Goal: Task Accomplishment & Management: Manage account settings

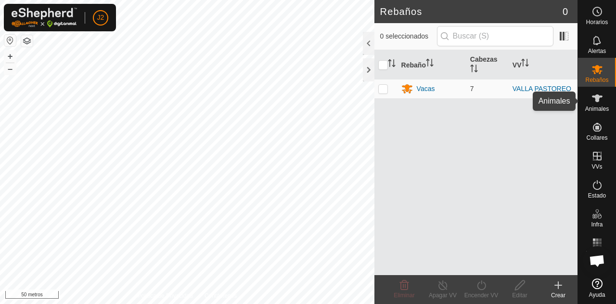
click at [596, 106] on font "Animales" at bounding box center [597, 108] width 24 height 7
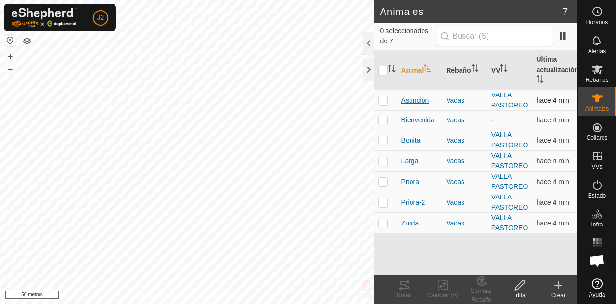
click at [406, 102] on font "Asunción" at bounding box center [415, 100] width 28 height 8
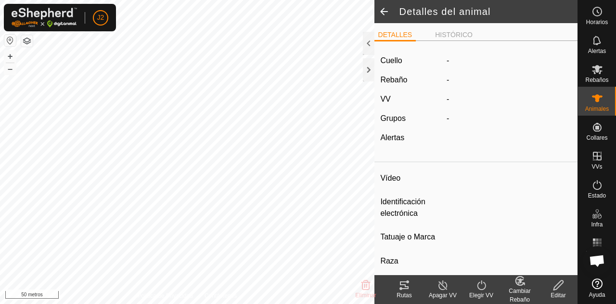
type input "[PERSON_NAME]"
type input "-"
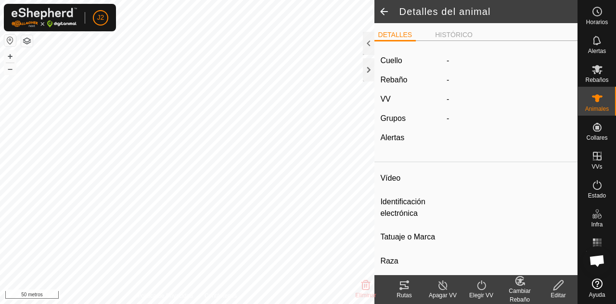
type input "Preñada"
type input "0 kg"
type input "-"
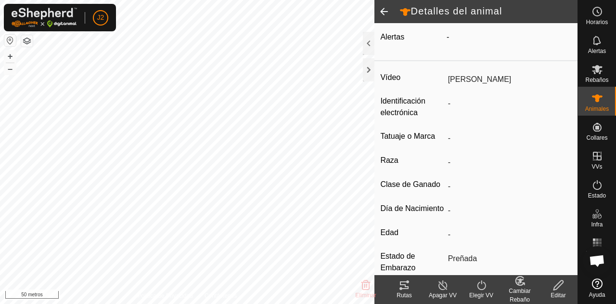
scroll to position [211, 0]
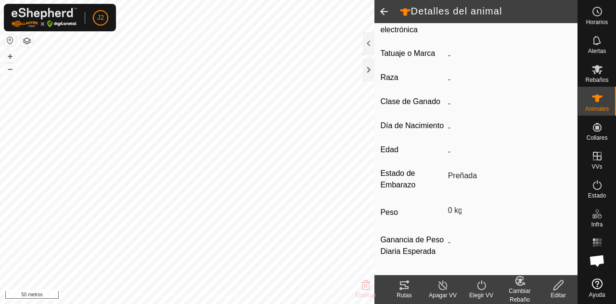
click at [562, 290] on icon at bounding box center [558, 285] width 12 height 12
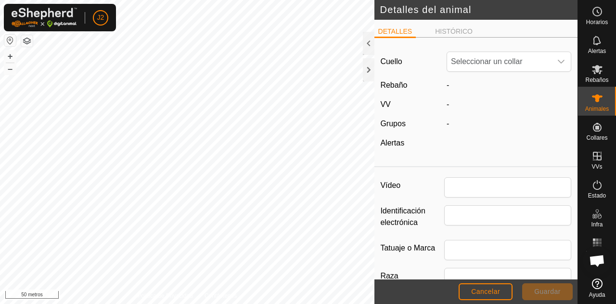
type input "[PERSON_NAME]"
type input "0"
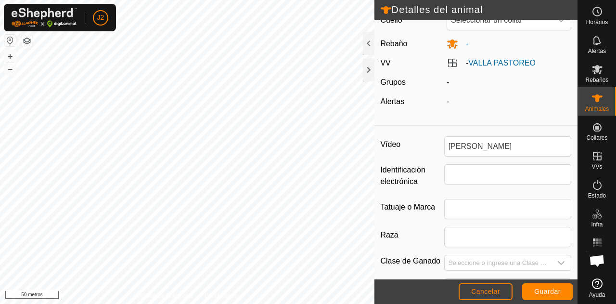
scroll to position [42, 0]
click at [478, 170] on input "Identificación electrónica" at bounding box center [507, 174] width 127 height 20
click at [468, 198] on input "Tatuaje o Marca" at bounding box center [507, 208] width 127 height 20
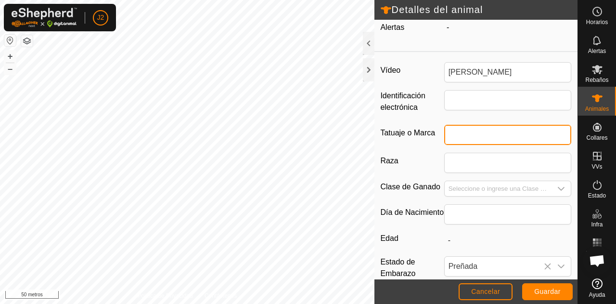
scroll to position [49, 0]
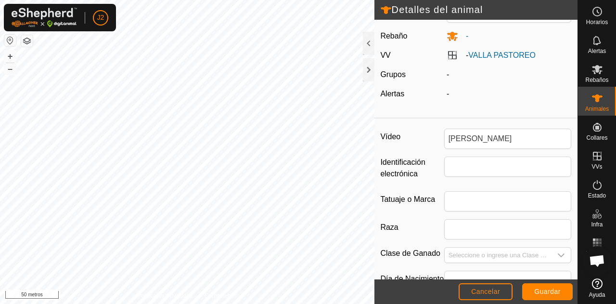
click at [486, 302] on footer "Cancelar Guardar" at bounding box center [475, 291] width 203 height 25
click at [487, 293] on font "Cancelar" at bounding box center [485, 291] width 29 height 8
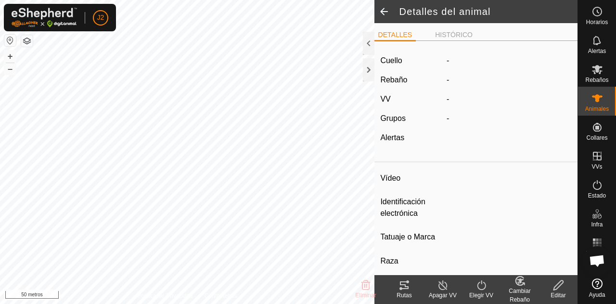
type input "[PERSON_NAME]"
type input "-"
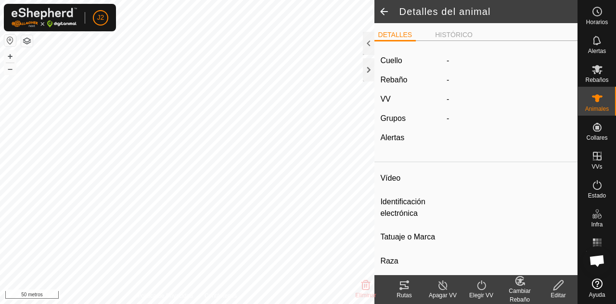
type input "Preñada"
type input "0 kg"
type input "-"
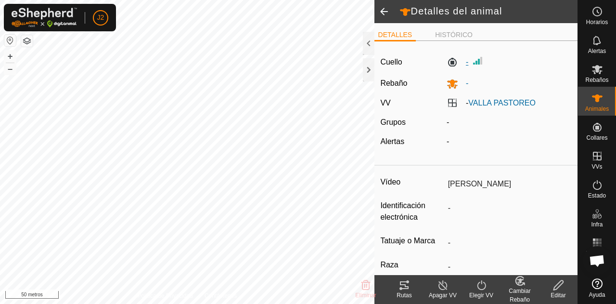
click at [449, 59] on label "-" at bounding box center [457, 62] width 22 height 12
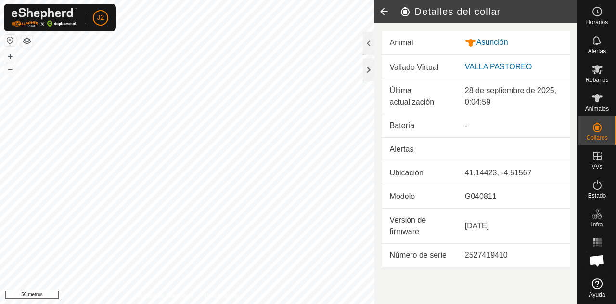
click at [385, 14] on icon at bounding box center [383, 11] width 19 height 23
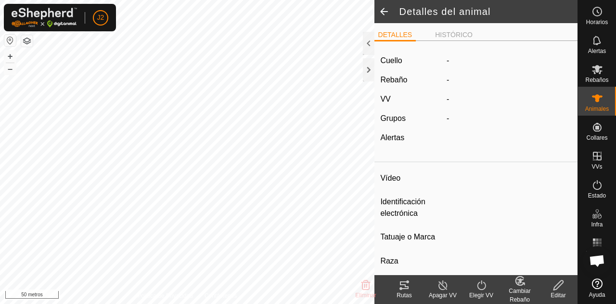
type input "[PERSON_NAME]"
type input "-"
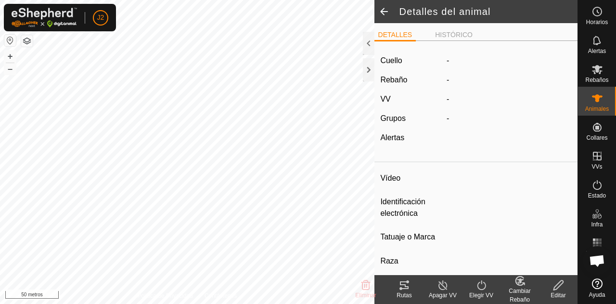
type input "Preñada"
type input "0 kg"
type input "-"
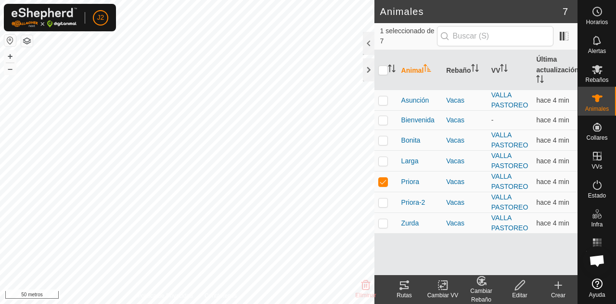
click at [521, 291] on div "Editar" at bounding box center [519, 295] width 38 height 9
click at [411, 185] on font "Priora" at bounding box center [410, 182] width 18 height 8
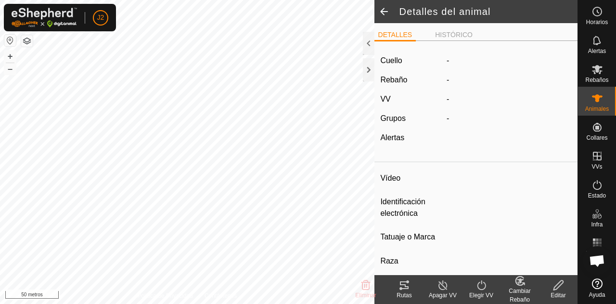
type input "Priora"
type input "-"
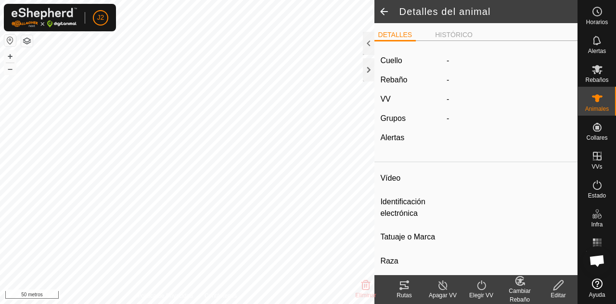
type input "Húmeda/Lactante"
type input "0 kg"
type input "-"
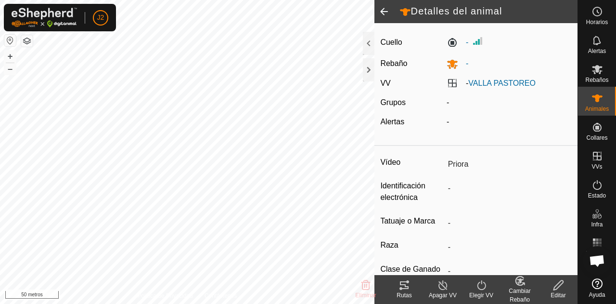
scroll to position [21, 0]
click at [557, 290] on icon at bounding box center [558, 285] width 12 height 12
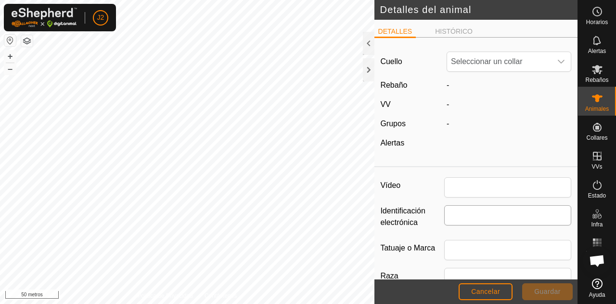
type input "Priora"
type input "0"
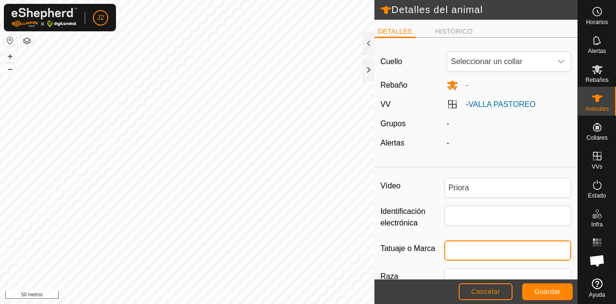
click at [466, 244] on input "Tatuaje o Marca" at bounding box center [507, 250] width 127 height 20
type input "5446"
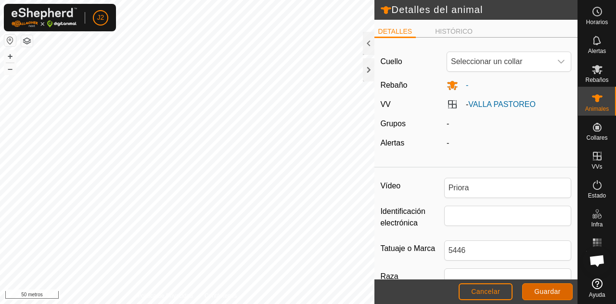
click at [534, 288] on font "Guardar" at bounding box center [547, 291] width 26 height 8
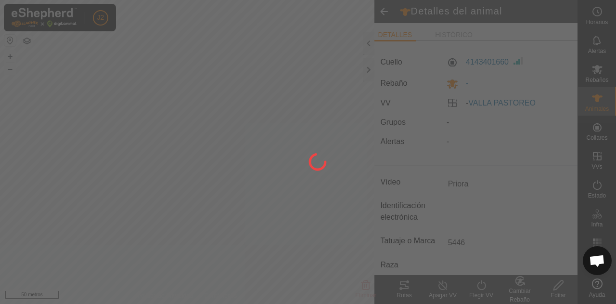
type input "-"
type input "0 kg"
type input "-"
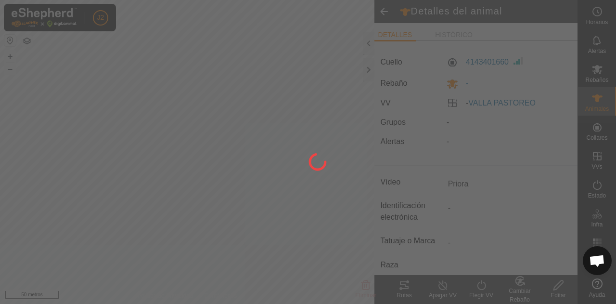
type input "-"
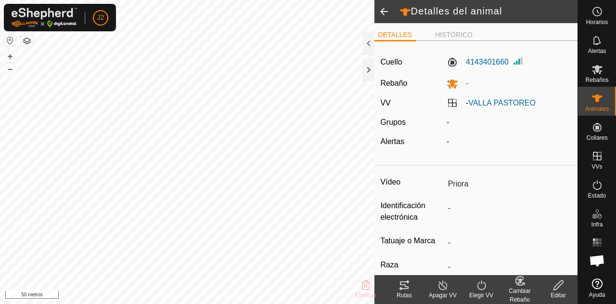
type input "5446"
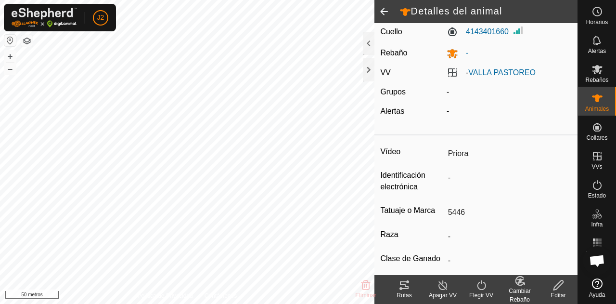
scroll to position [31, 0]
click at [555, 281] on icon at bounding box center [558, 285] width 12 height 12
type input "0"
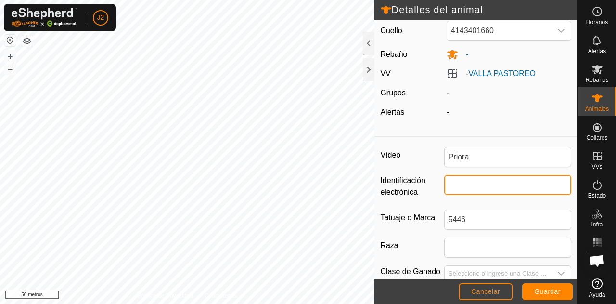
click at [451, 181] on input "Identificación electrónica" at bounding box center [507, 185] width 127 height 20
type input "5446"
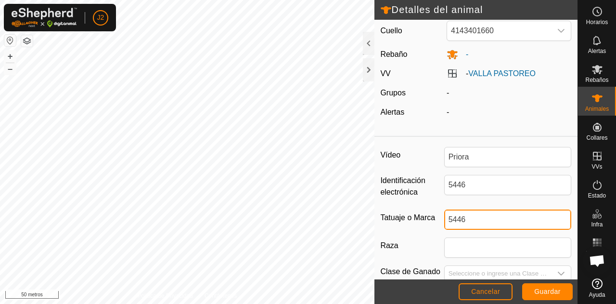
click at [464, 219] on input "5446" at bounding box center [507, 219] width 127 height 20
type input "5"
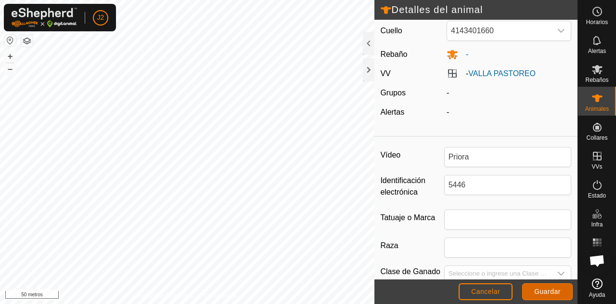
click at [541, 290] on font "Guardar" at bounding box center [547, 291] width 26 height 8
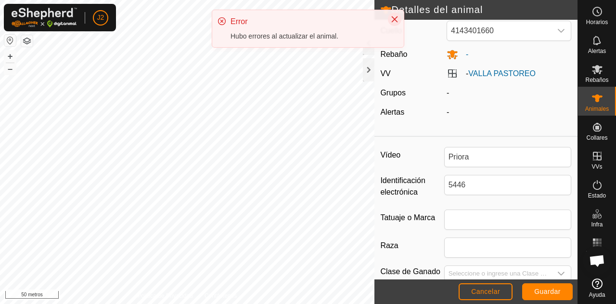
click at [395, 22] on icon "Cerca" at bounding box center [395, 19] width 8 height 8
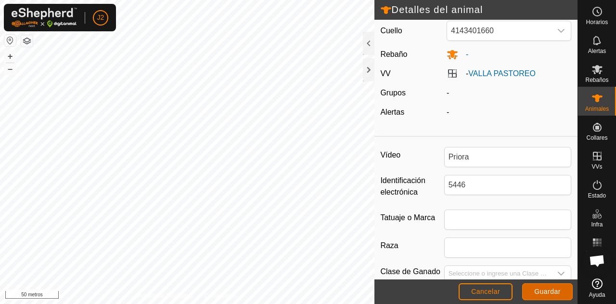
click at [535, 288] on font "Guardar" at bounding box center [547, 291] width 26 height 8
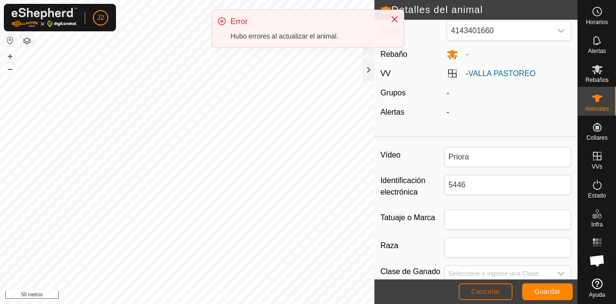
click at [497, 289] on font "Cancelar" at bounding box center [485, 291] width 29 height 8
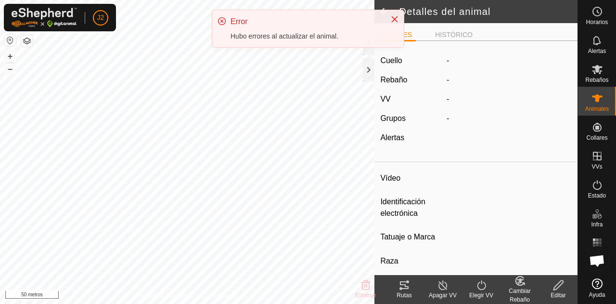
type input "Priora"
type input "-"
type input "5446"
type input "-"
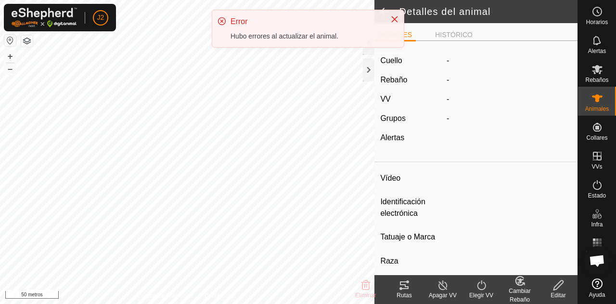
type input "Húmeda/Lactante"
type input "0 kg"
type input "-"
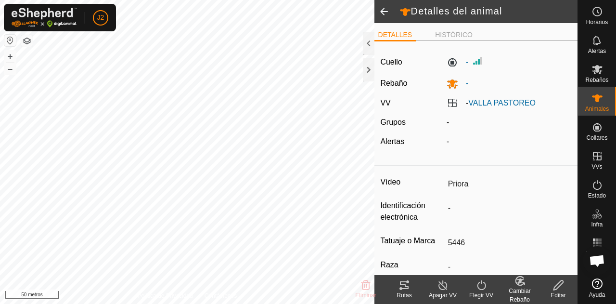
click at [563, 290] on icon at bounding box center [558, 285] width 12 height 12
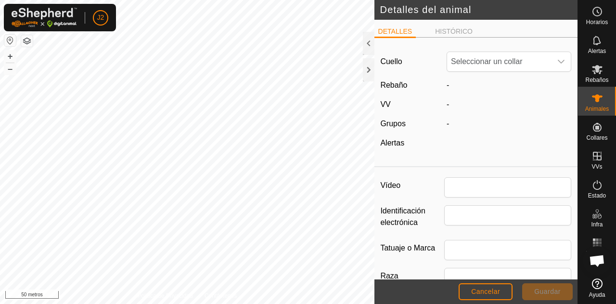
type input "Priora"
type input "5446"
type input "0"
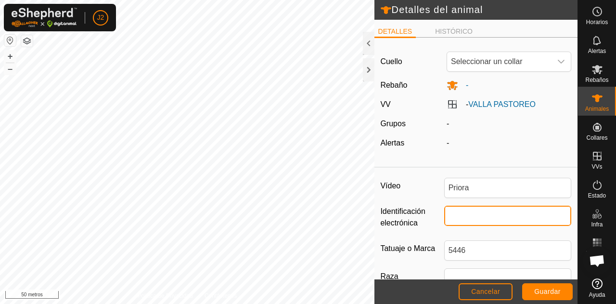
click at [460, 219] on input "Identificación electrónica" at bounding box center [507, 215] width 127 height 20
type input "5446"
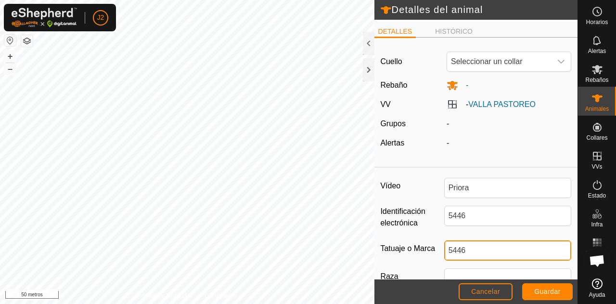
click at [461, 255] on input "5446" at bounding box center [507, 250] width 127 height 20
type input "5"
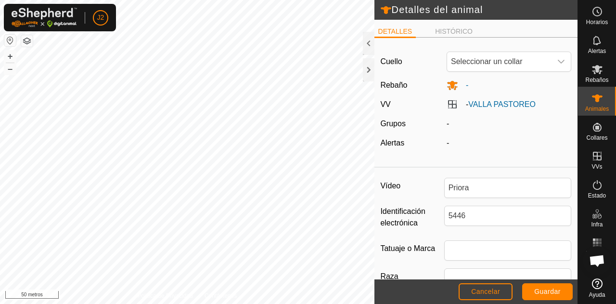
click at [493, 231] on div "5446" at bounding box center [507, 218] width 127 height 27
click at [538, 292] on font "Guardar" at bounding box center [547, 291] width 26 height 8
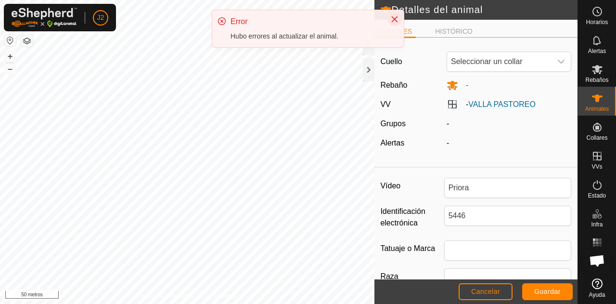
click at [395, 24] on button "Cerca" at bounding box center [394, 19] width 13 height 13
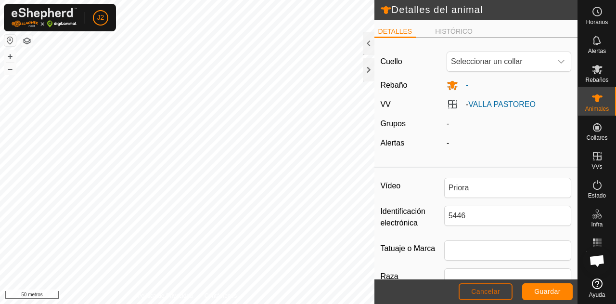
click at [502, 291] on button "Cancelar" at bounding box center [486, 291] width 54 height 17
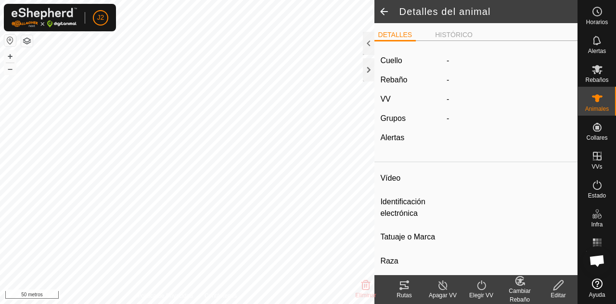
type input "Priora"
type input "-"
type input "5446"
type input "-"
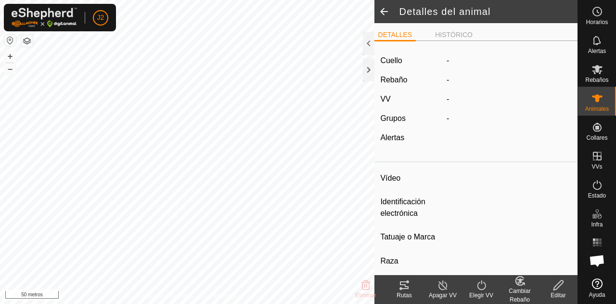
type input "Húmeda/Lactante"
type input "0 kg"
type input "-"
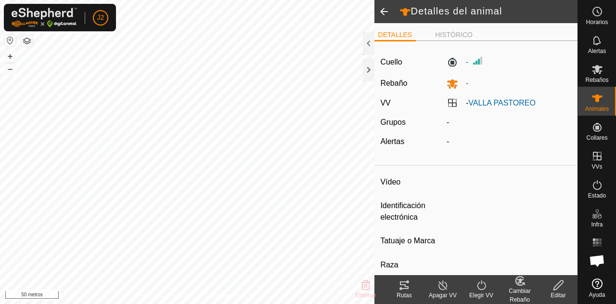
type input "Priora-2"
type input "-"
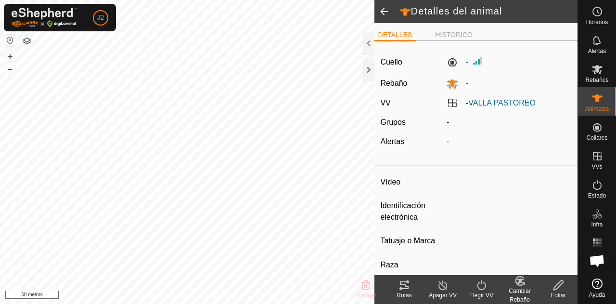
type input "Preñada"
type input "0 kg"
type input "-"
click at [562, 290] on icon at bounding box center [558, 285] width 12 height 12
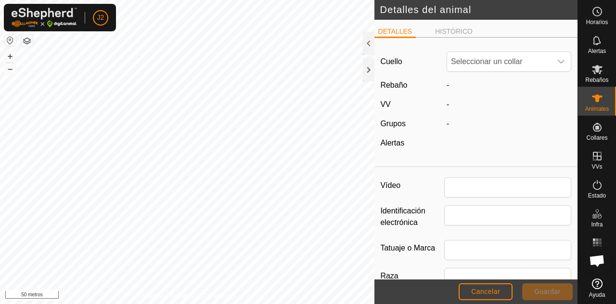
type input "Priora-2"
type input "0"
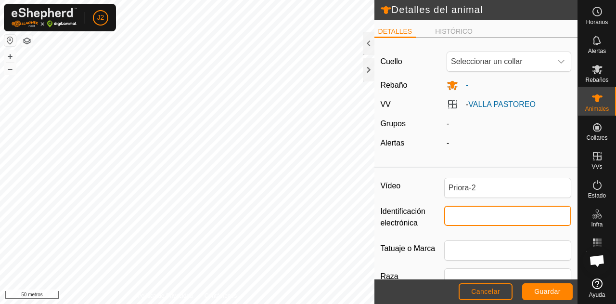
click at [469, 214] on input "Identificación electrónica" at bounding box center [507, 215] width 127 height 20
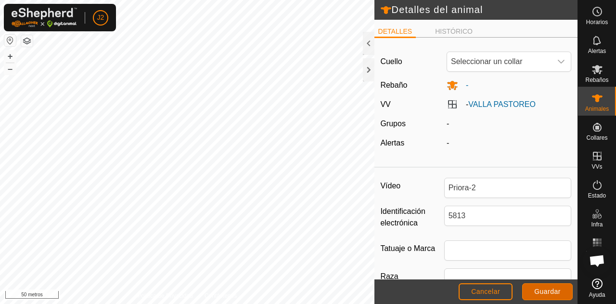
click at [532, 288] on button "Guardar" at bounding box center [547, 291] width 51 height 17
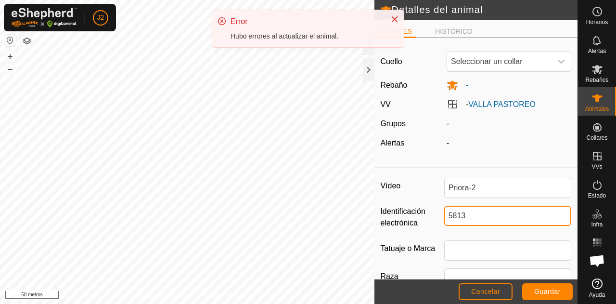
click at [486, 218] on input "5813" at bounding box center [507, 215] width 127 height 20
type input "5"
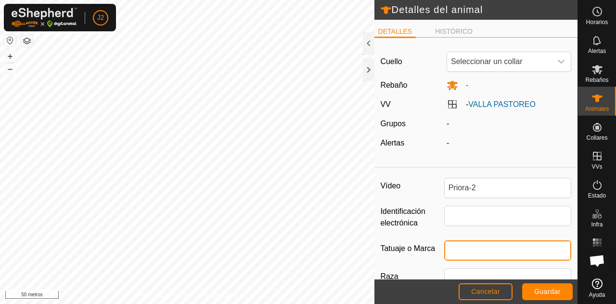
click at [466, 258] on input "Tatuaje o Marca" at bounding box center [507, 250] width 127 height 20
type input "5813"
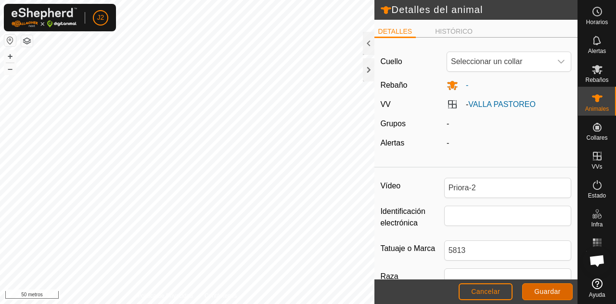
click at [537, 293] on font "Guardar" at bounding box center [547, 291] width 26 height 8
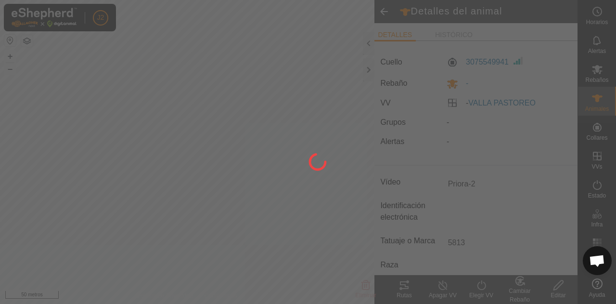
type input "-"
type input "0 kg"
type input "-"
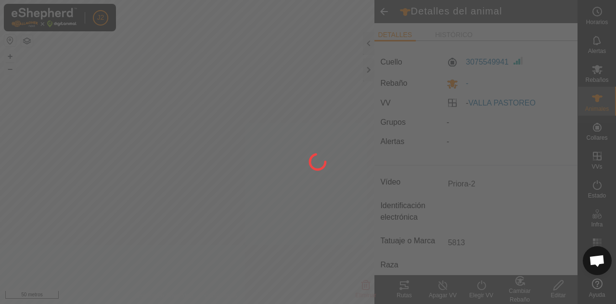
type input "-"
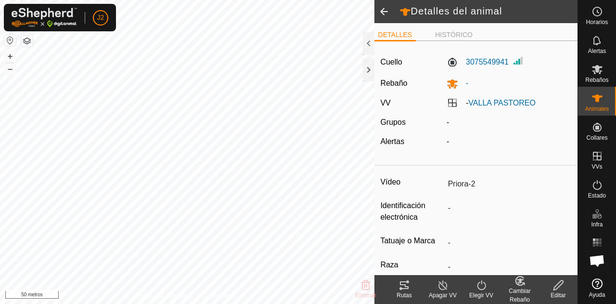
type input "5813"
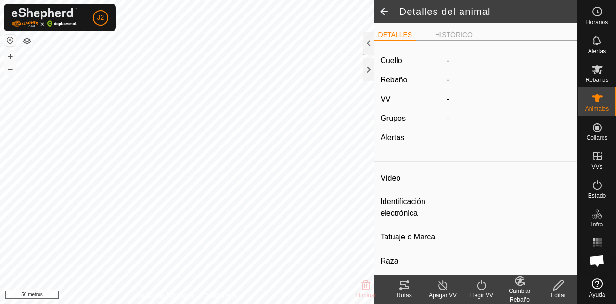
type input "[PERSON_NAME]"
type input "-"
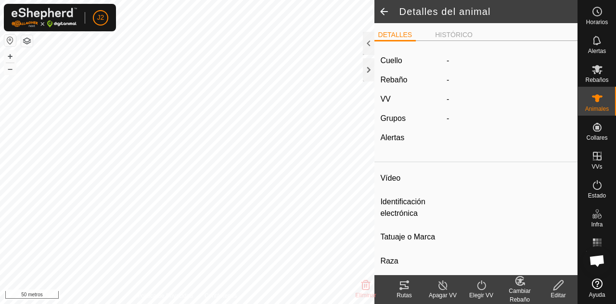
type input "Preñada"
type input "0 kg"
type input "-"
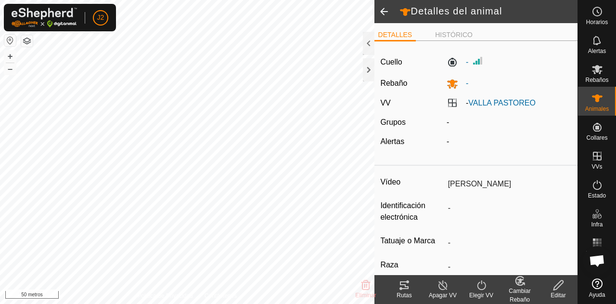
click at [566, 290] on edit-svg-icon at bounding box center [558, 285] width 38 height 12
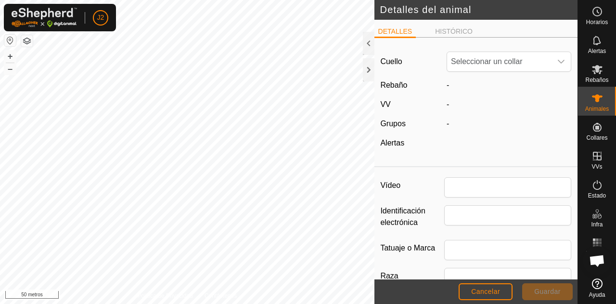
type input "[PERSON_NAME]"
type input "0"
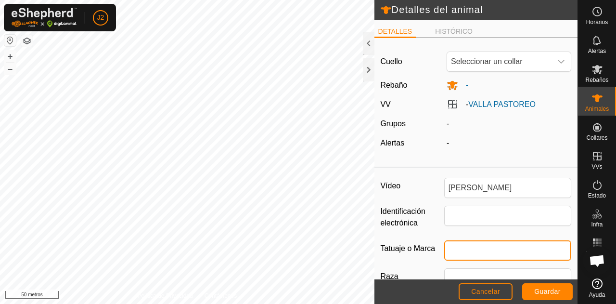
click at [451, 246] on input "Tatuaje o Marca" at bounding box center [507, 250] width 127 height 20
type input "8186"
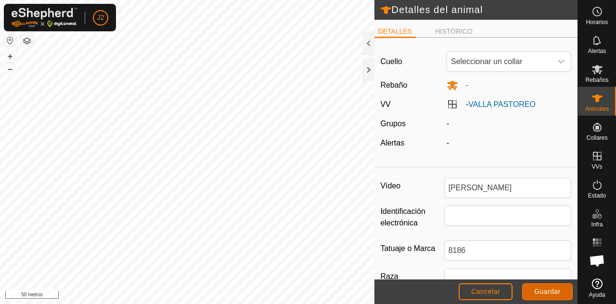
click at [546, 290] on font "Guardar" at bounding box center [547, 291] width 26 height 8
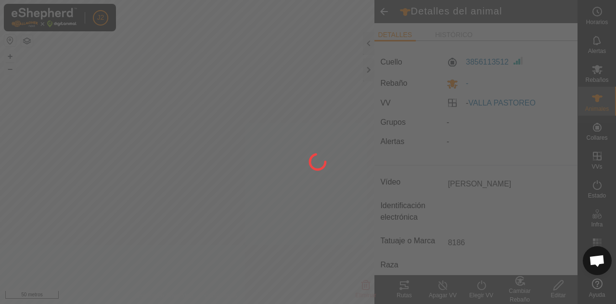
type input "-"
type input "0 kg"
type input "-"
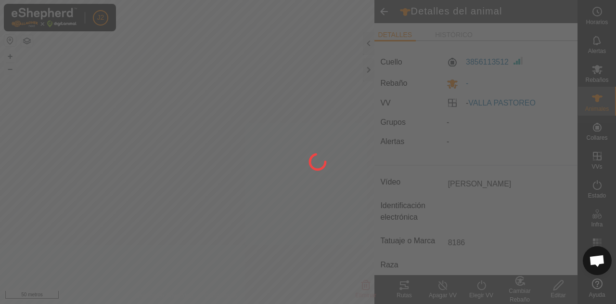
type input "-"
type input "8186"
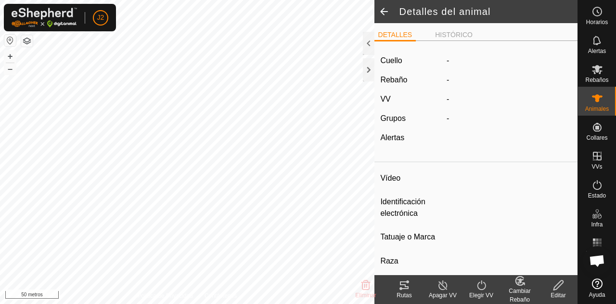
type input "Bonita"
type input "-"
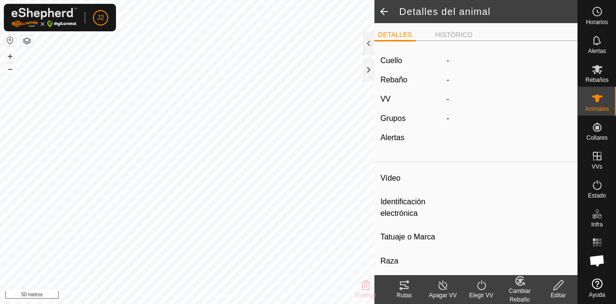
type input "Preñada"
type input "0 kg"
type input "-"
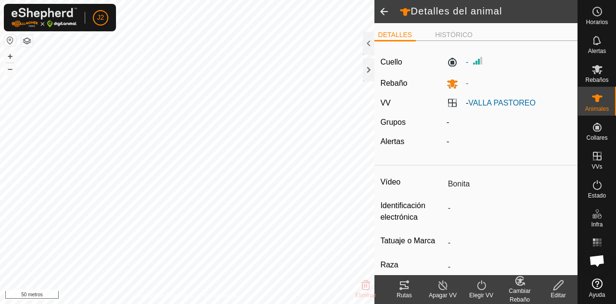
click at [553, 282] on icon at bounding box center [558, 285] width 12 height 12
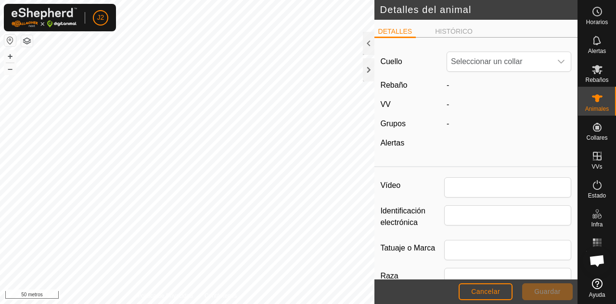
type input "Bonita"
type input "0"
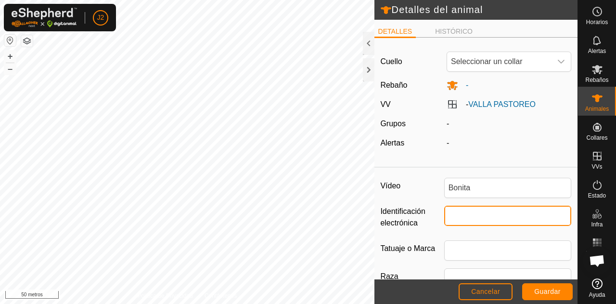
click at [459, 219] on input "Identificación electrónica" at bounding box center [507, 215] width 127 height 20
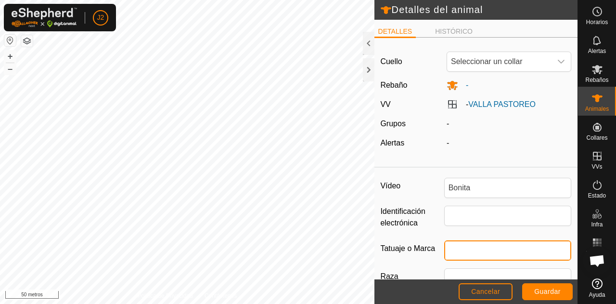
click at [455, 246] on input "Tatuaje o Marca" at bounding box center [507, 250] width 127 height 20
type input "1548"
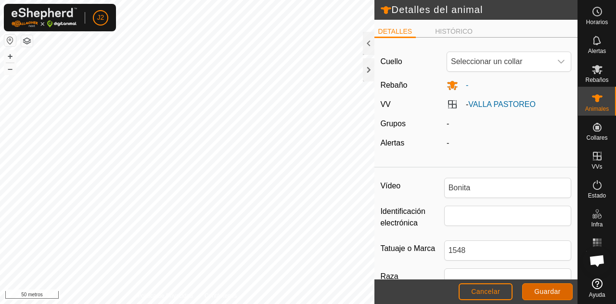
click at [541, 289] on font "Guardar" at bounding box center [547, 291] width 26 height 8
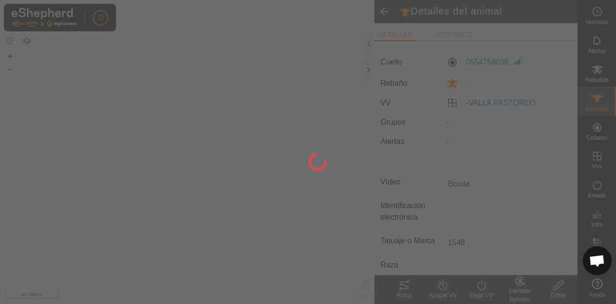
type input "-"
type input "0 kg"
type input "-"
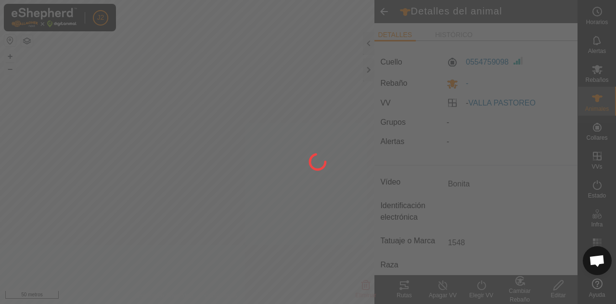
type input "-"
type input "1548"
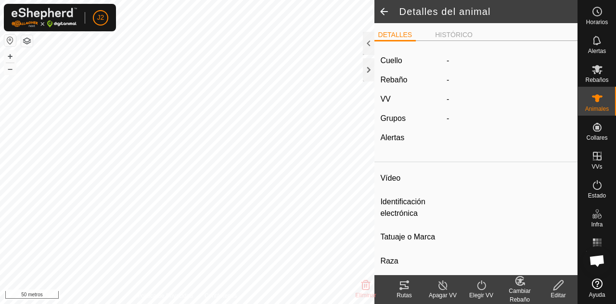
type input "Larga"
type input "-"
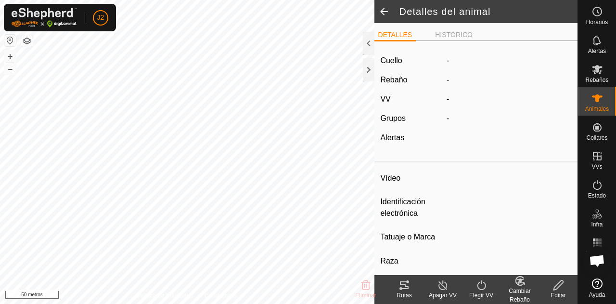
type input "Preñada"
type input "0 kg"
type input "-"
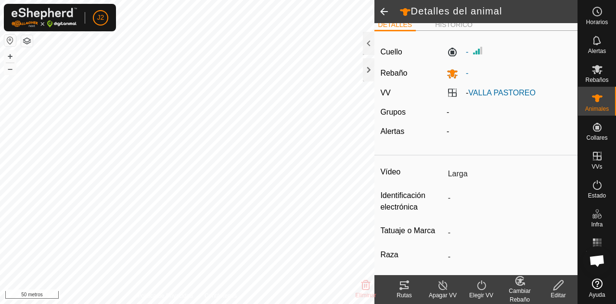
scroll to position [12, 0]
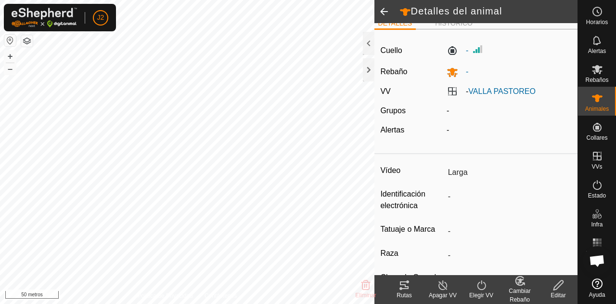
click at [553, 285] on icon at bounding box center [558, 285] width 12 height 12
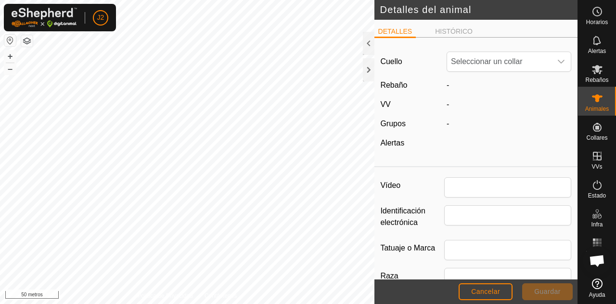
type input "Larga"
type input "0"
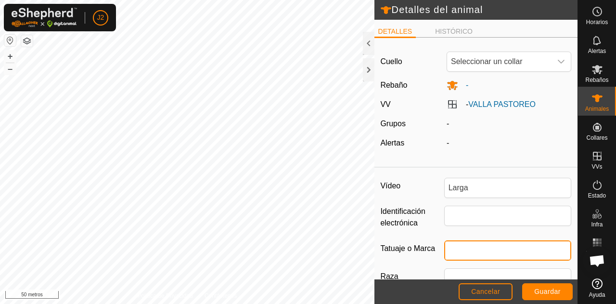
click at [469, 242] on input "Tatuaje o Marca" at bounding box center [507, 250] width 127 height 20
type input "8185"
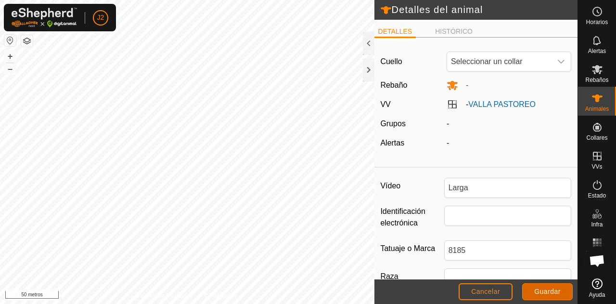
click at [532, 289] on button "Guardar" at bounding box center [547, 291] width 51 height 17
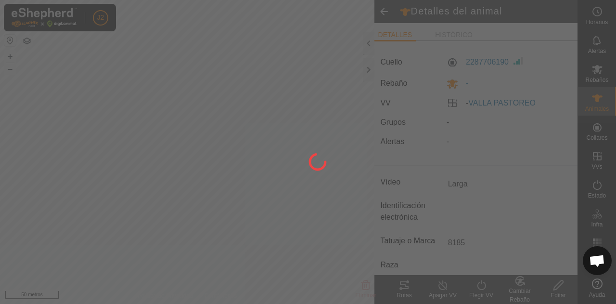
type input "-"
type input "0 kg"
type input "-"
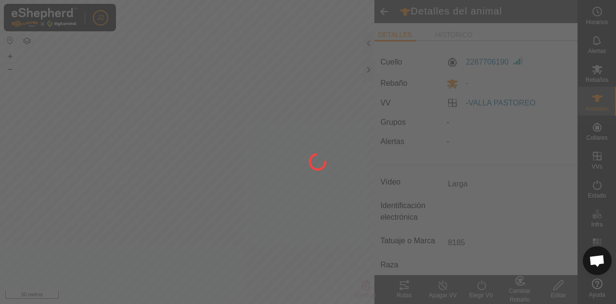
type input "-"
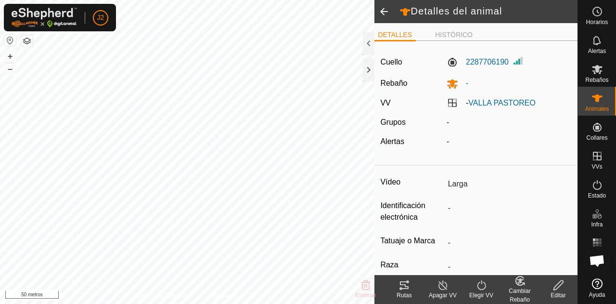
type input "8185"
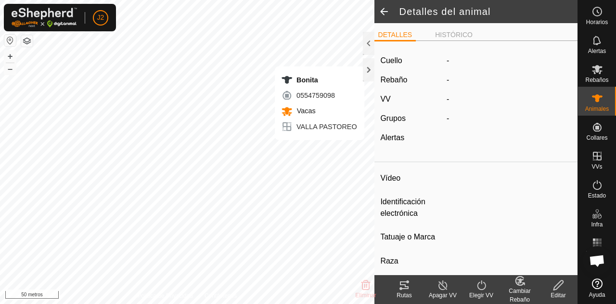
type input "Bonita"
type input "-"
type input "1548"
type input "-"
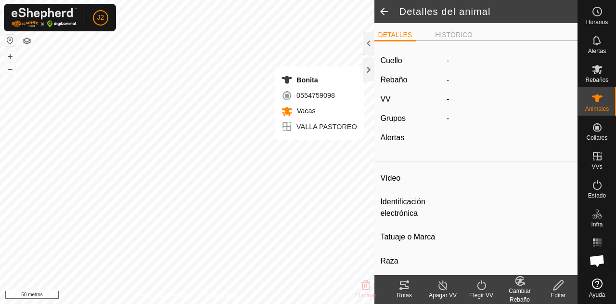
type input "Preñada"
type input "0 kg"
type input "-"
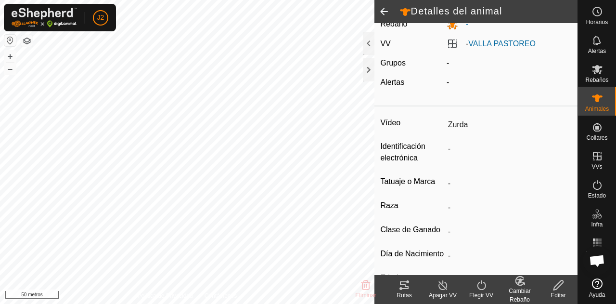
scroll to position [60, 0]
click at [555, 291] on div "Editar" at bounding box center [558, 295] width 38 height 9
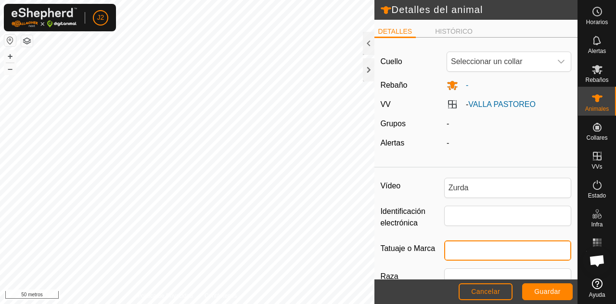
click at [471, 244] on input "Tatuaje o Marca" at bounding box center [507, 250] width 127 height 20
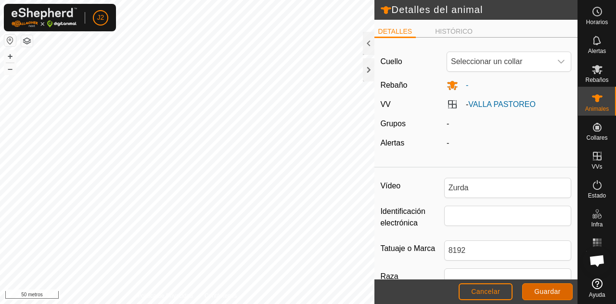
click at [541, 295] on font "Guardar" at bounding box center [547, 291] width 26 height 8
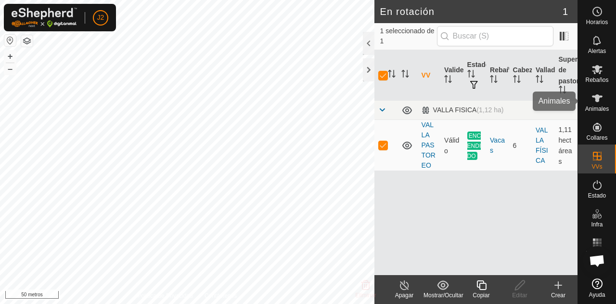
click at [593, 99] on icon at bounding box center [597, 98] width 12 height 12
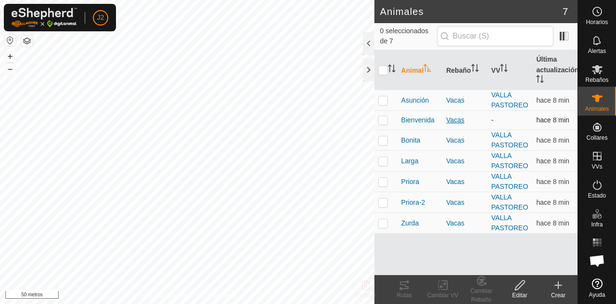
scroll to position [18, 0]
click at [597, 75] on icon at bounding box center [597, 70] width 12 height 12
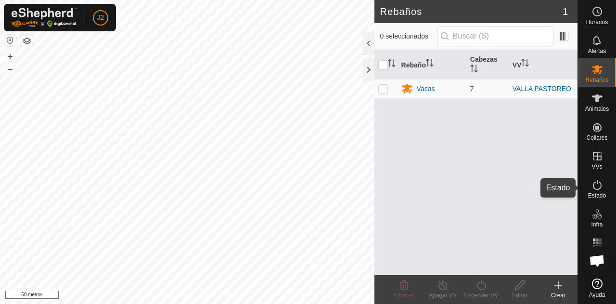
click at [599, 189] on icon at bounding box center [597, 185] width 9 height 10
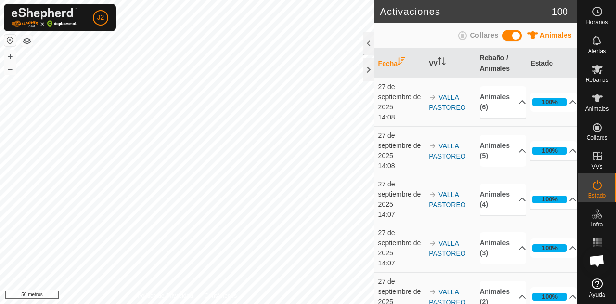
click at [562, 13] on font "100" at bounding box center [560, 11] width 16 height 11
